Goal: Information Seeking & Learning: Learn about a topic

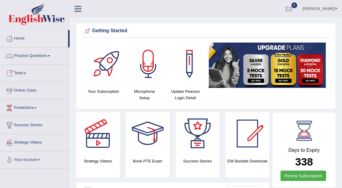
click at [55, 55] on link "Practice Questions" at bounding box center [34, 54] width 69 height 15
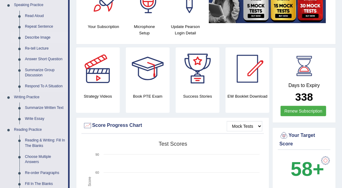
scroll to position [76, 0]
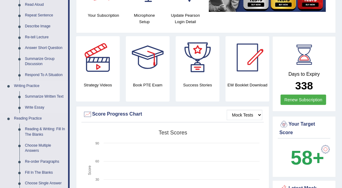
click at [61, 88] on link "Writing Practice" at bounding box center [39, 86] width 57 height 11
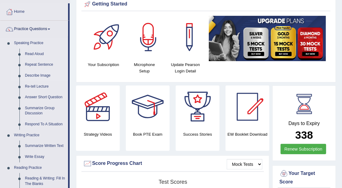
scroll to position [38, 0]
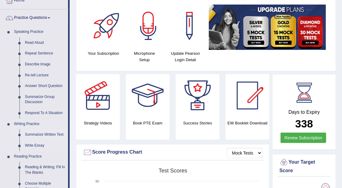
click at [40, 133] on link "Summarize Written Text" at bounding box center [45, 134] width 46 height 11
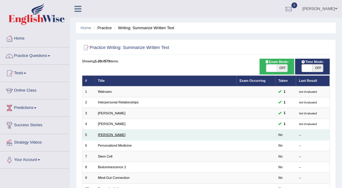
click at [112, 135] on link "[PERSON_NAME]" at bounding box center [112, 135] width 28 height 4
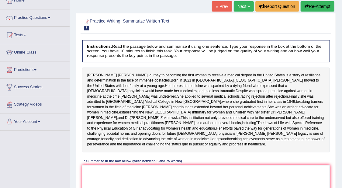
scroll to position [76, 0]
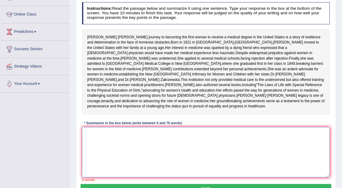
click at [262, 165] on textarea at bounding box center [206, 152] width 248 height 50
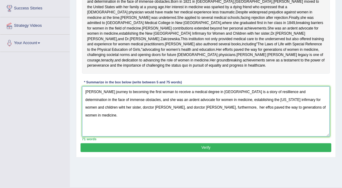
scroll to position [132, 0]
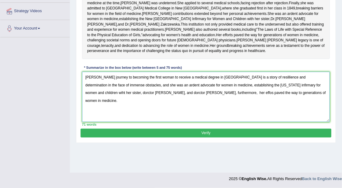
type textarea "Elizabeth Blackwell's journey to becoming the first woman to receive a medical …"
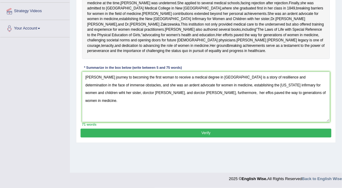
click at [223, 137] on button "Verify" at bounding box center [206, 133] width 251 height 9
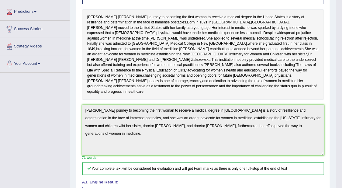
scroll to position [0, 0]
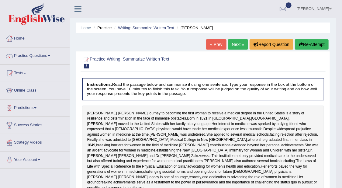
click at [50, 55] on link "Practice Questions" at bounding box center [34, 54] width 69 height 15
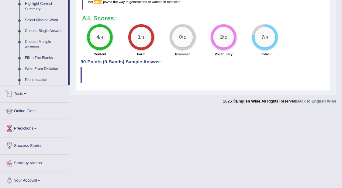
scroll to position [266, 0]
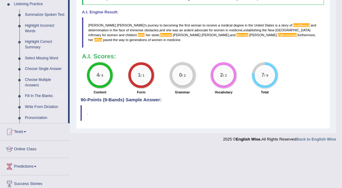
click at [47, 93] on link "Fill In The Blanks" at bounding box center [45, 96] width 46 height 11
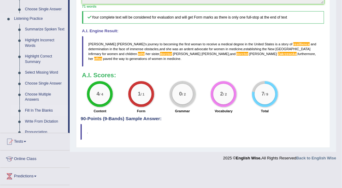
scroll to position [181, 0]
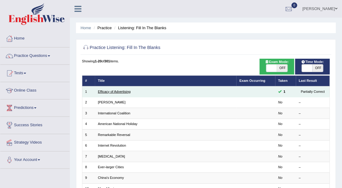
click at [116, 92] on link "Efficacy of Advertising" at bounding box center [114, 92] width 33 height 4
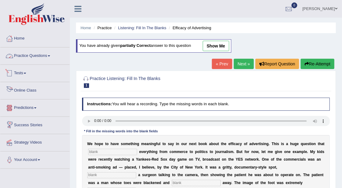
click at [50, 54] on link "Practice Questions" at bounding box center [34, 54] width 69 height 15
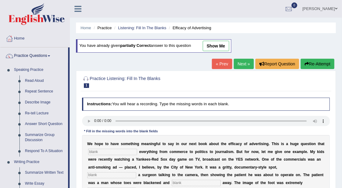
scroll to position [38, 0]
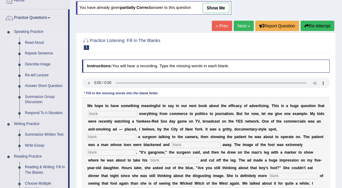
click at [39, 41] on link "Read Aloud" at bounding box center [45, 42] width 46 height 11
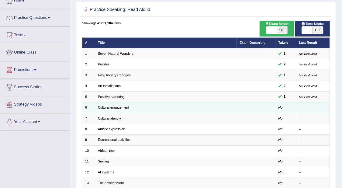
click at [111, 106] on link "Cultural engagement" at bounding box center [113, 107] width 31 height 4
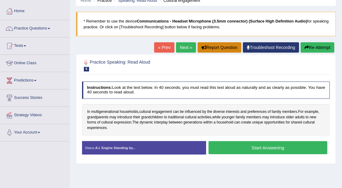
scroll to position [38, 0]
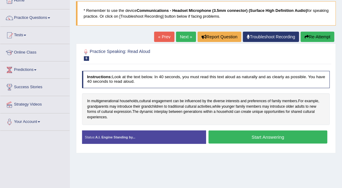
drag, startPoint x: 347, startPoint y: 57, endPoint x: 305, endPoint y: 159, distance: 110.7
click at [305, 159] on div "Home Practice Speaking: Read Aloud Cultural engagement * Remember to use the de…" at bounding box center [206, 114] width 272 height 304
click at [283, 133] on button "Start Answering" at bounding box center [268, 136] width 119 height 13
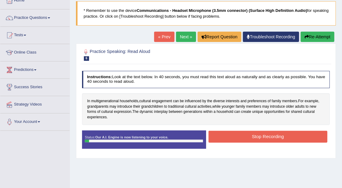
click at [262, 133] on button "Stop Recording" at bounding box center [268, 137] width 119 height 12
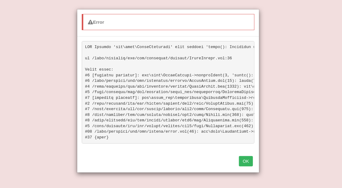
click at [246, 166] on button "OK" at bounding box center [246, 161] width 14 height 10
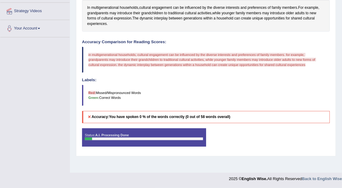
scroll to position [17, 0]
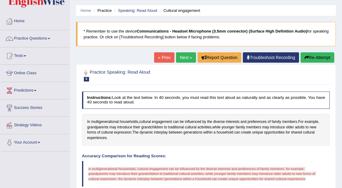
click at [316, 58] on button "Re-Attempt" at bounding box center [318, 57] width 34 height 10
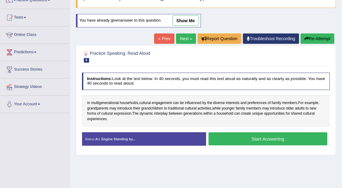
click at [284, 139] on button "Start Answering" at bounding box center [268, 138] width 119 height 13
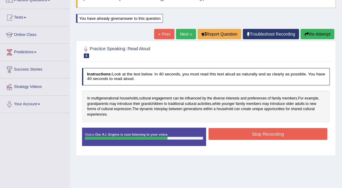
click at [294, 133] on button "Stop Recording" at bounding box center [268, 134] width 119 height 12
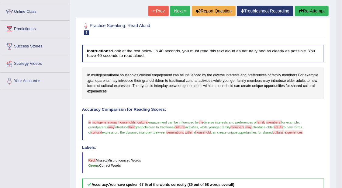
scroll to position [93, 0]
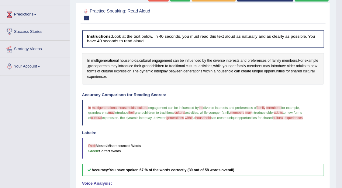
click at [184, 111] on span "cultural" at bounding box center [180, 113] width 11 height 4
click at [113, 69] on span "cultural" at bounding box center [107, 71] width 12 height 5
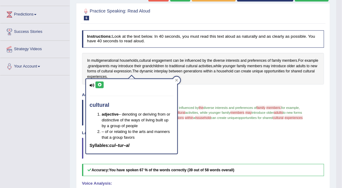
click at [98, 83] on icon at bounding box center [99, 85] width 5 height 4
click at [99, 83] on icon at bounding box center [99, 85] width 5 height 4
click at [100, 84] on icon at bounding box center [99, 85] width 5 height 4
click at [102, 83] on button at bounding box center [99, 84] width 8 height 7
click at [100, 86] on button at bounding box center [99, 84] width 8 height 7
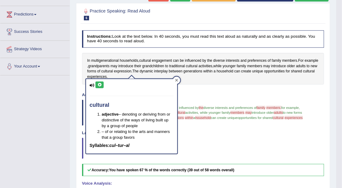
click at [178, 79] on div at bounding box center [176, 80] width 7 height 7
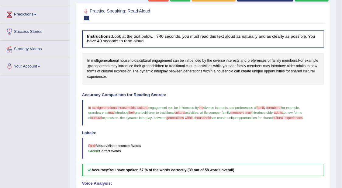
click at [135, 106] on span "households, cultural" at bounding box center [134, 108] width 30 height 4
click at [296, 117] on span "experiences" at bounding box center [294, 118] width 18 height 4
click at [284, 116] on span "cultural" at bounding box center [278, 118] width 11 height 4
click at [88, 105] on blockquote "in emotive multigenerational generational households, cultural householders cul…" at bounding box center [203, 113] width 242 height 26
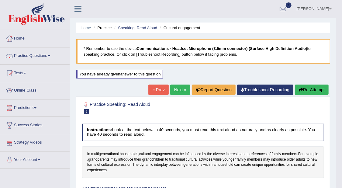
click at [50, 54] on link "Practice Questions" at bounding box center [34, 54] width 69 height 15
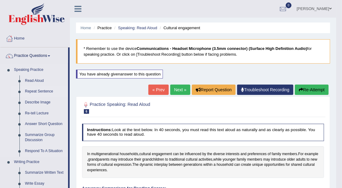
click at [47, 89] on link "Repeat Sentence" at bounding box center [45, 91] width 46 height 11
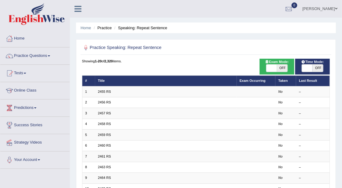
click at [281, 67] on span "OFF" at bounding box center [282, 67] width 11 height 7
checkbox input "true"
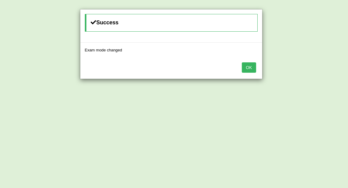
click at [247, 68] on button "OK" at bounding box center [249, 67] width 14 height 10
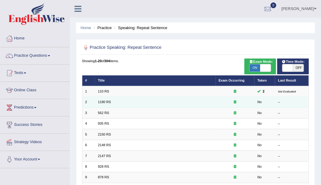
scroll to position [38, 0]
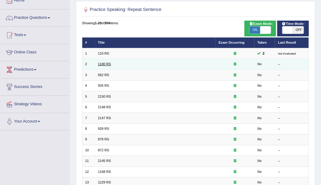
click at [103, 62] on link "1180 RS" at bounding box center [104, 64] width 13 height 4
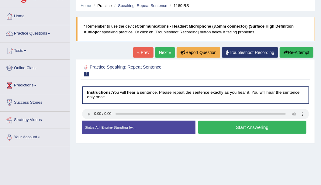
scroll to position [38, 0]
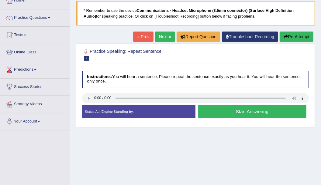
click at [278, 110] on button "Start Answering" at bounding box center [252, 111] width 108 height 13
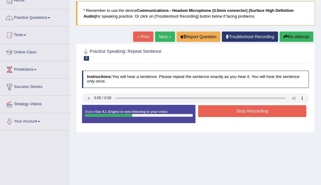
click at [276, 109] on button "Stop Recording" at bounding box center [252, 111] width 108 height 12
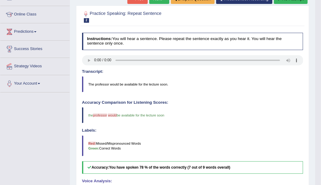
scroll to position [152, 0]
